Goal: Answer question/provide support: Answer question/provide support

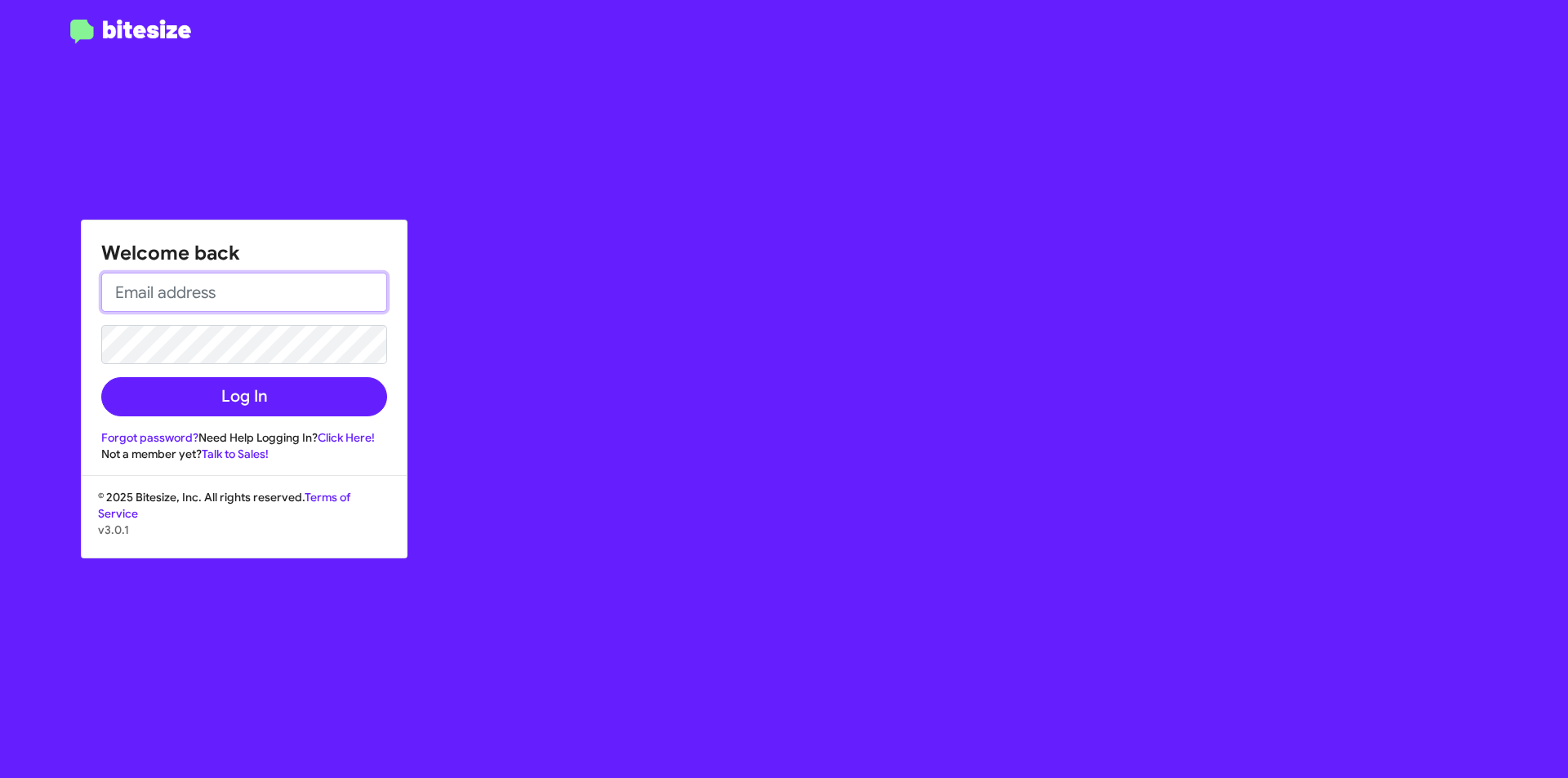
type input "[EMAIL_ADDRESS][DOMAIN_NAME]"
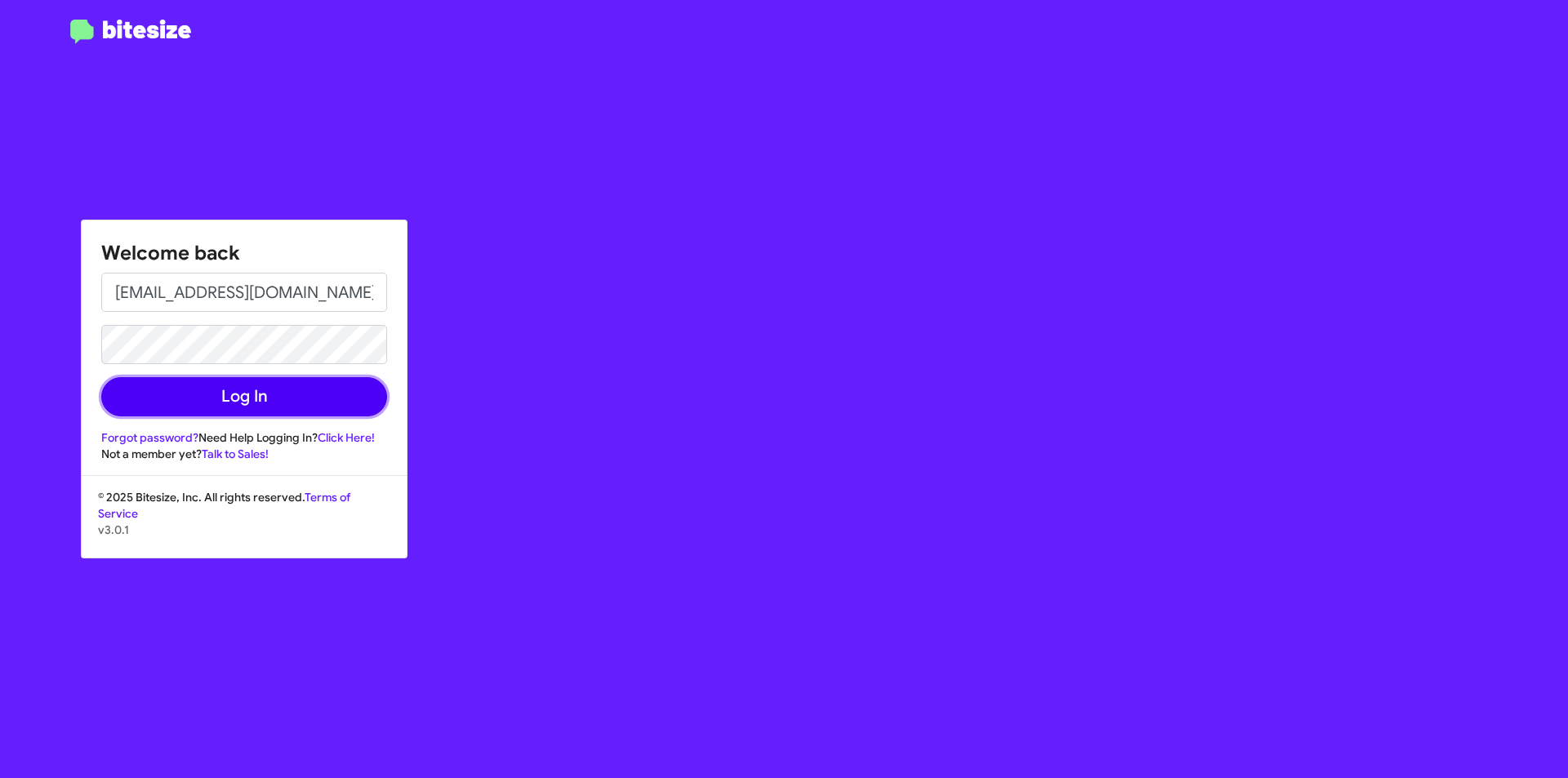
click at [253, 395] on button "Log In" at bounding box center [243, 397] width 286 height 40
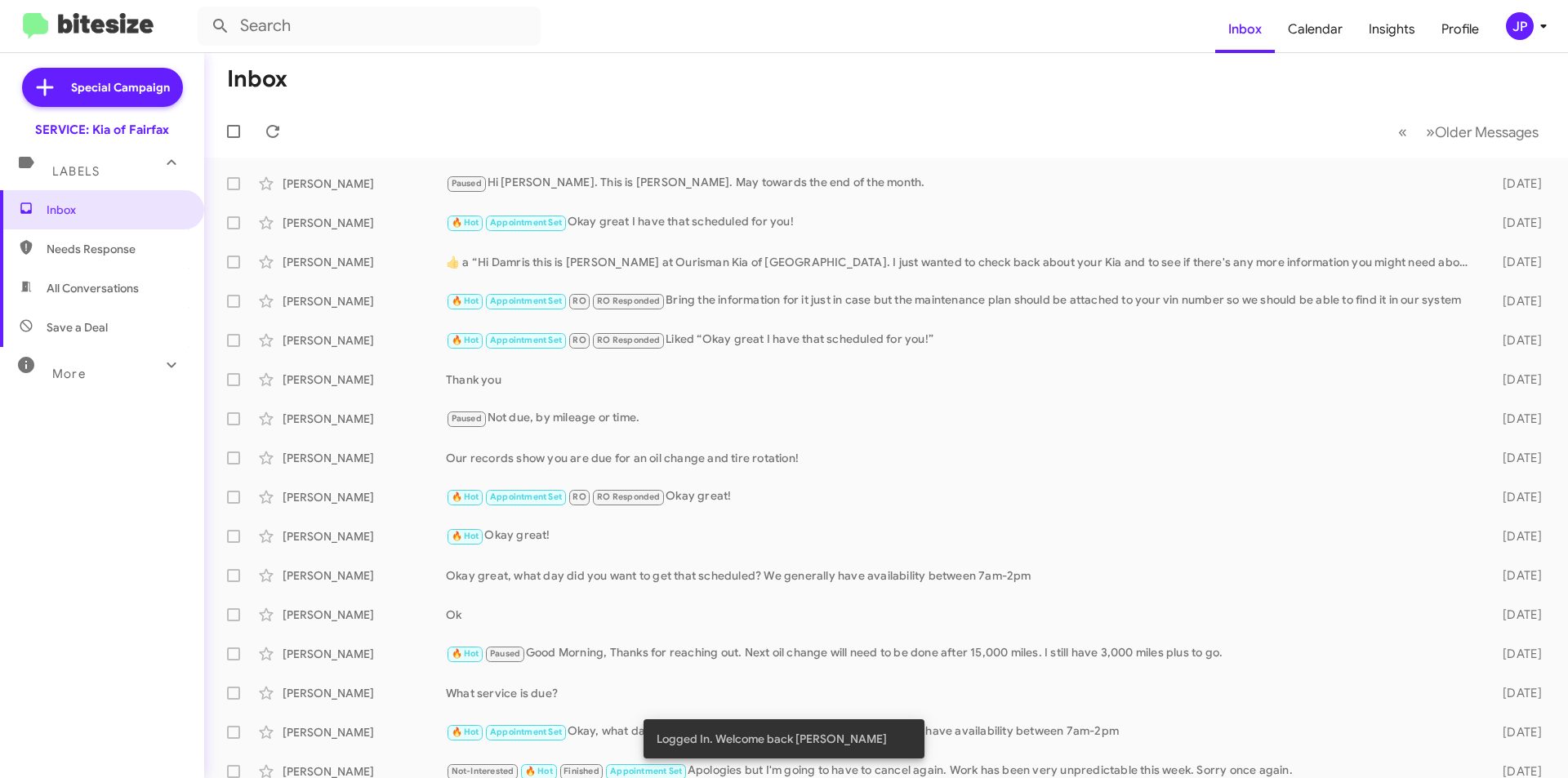
click at [47, 252] on span "Needs Response" at bounding box center [116, 249] width 138 height 17
type input "in:needs-response"
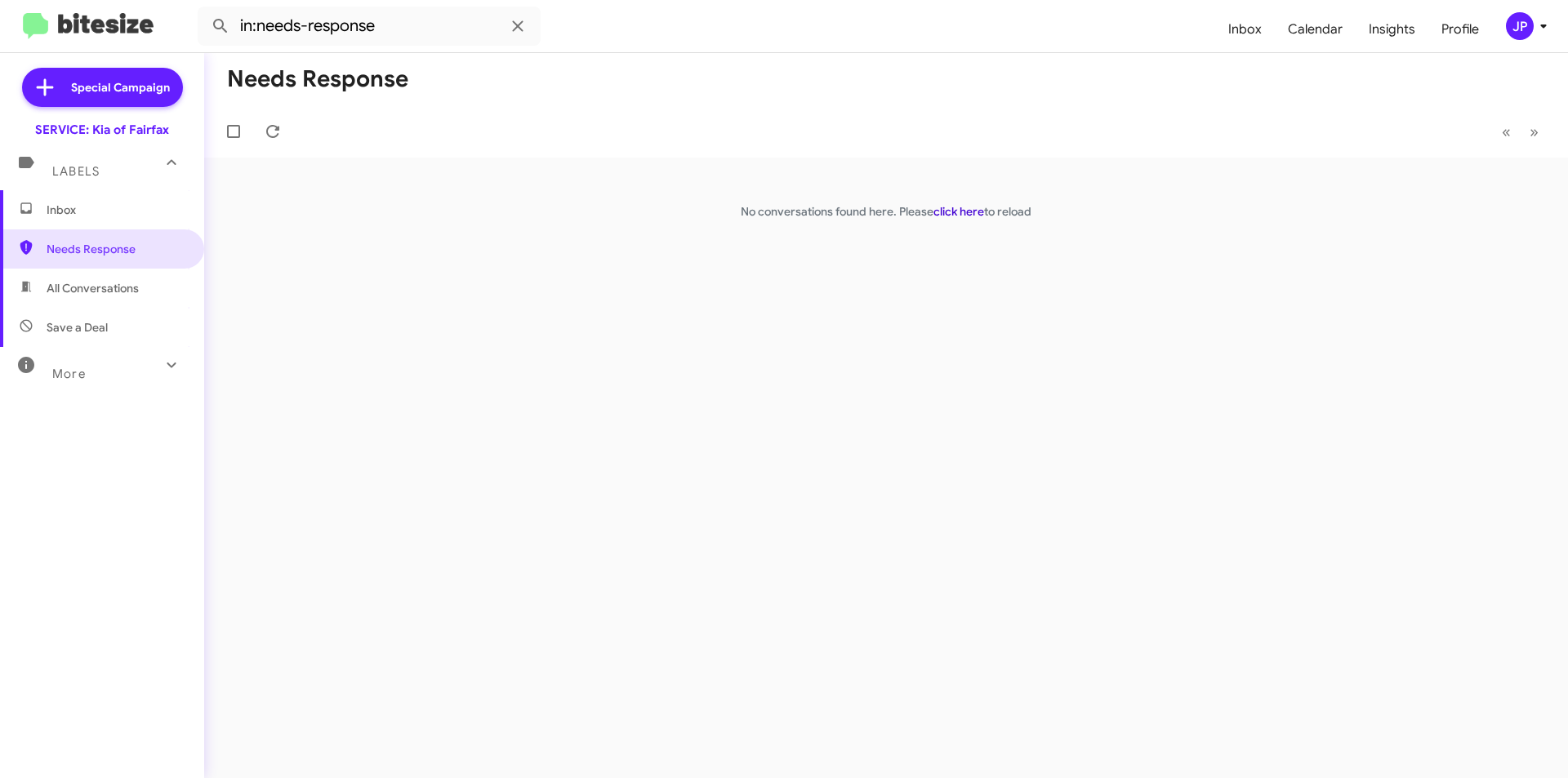
click at [955, 214] on link "click here" at bounding box center [958, 212] width 50 height 15
